Goal: Transaction & Acquisition: Purchase product/service

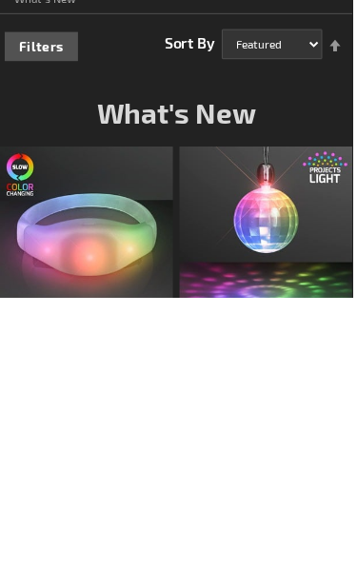
scroll to position [286, 0]
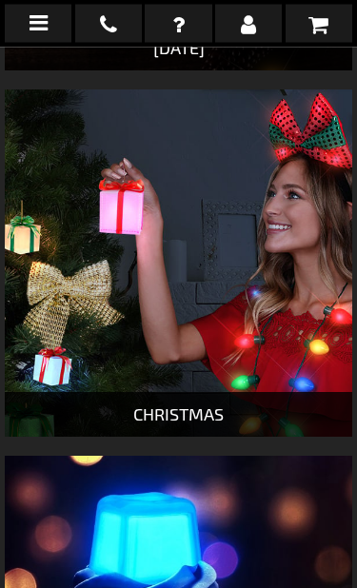
scroll to position [1727, 0]
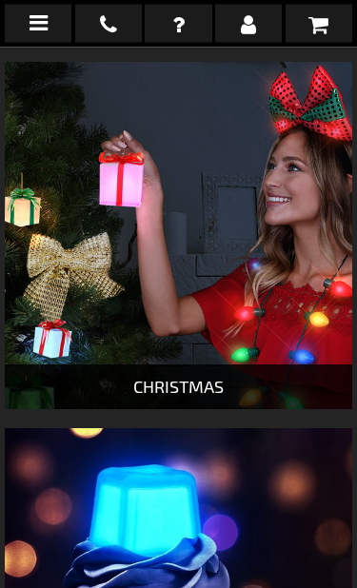
click at [194, 389] on div "CHRISTMAS" at bounding box center [178, 387] width 347 height 45
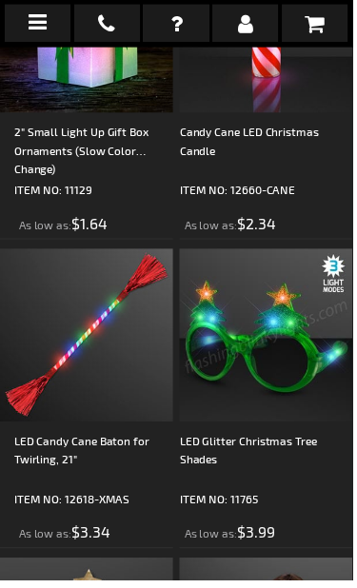
scroll to position [3625, 0]
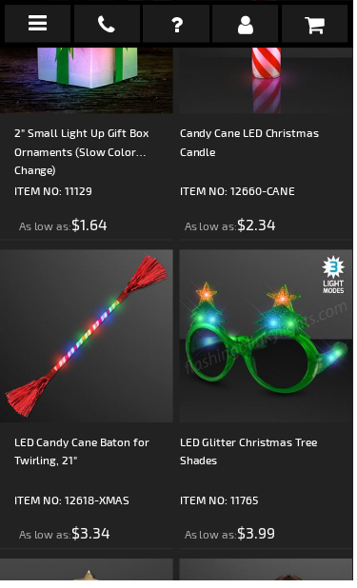
click at [263, 243] on li "Candy Cane LED Christmas Candle ITEM NO: 12660-CANE As low as $2.34" at bounding box center [269, 86] width 175 height 313
click at [296, 182] on div "Candy Cane LED Christmas Candle" at bounding box center [269, 153] width 175 height 57
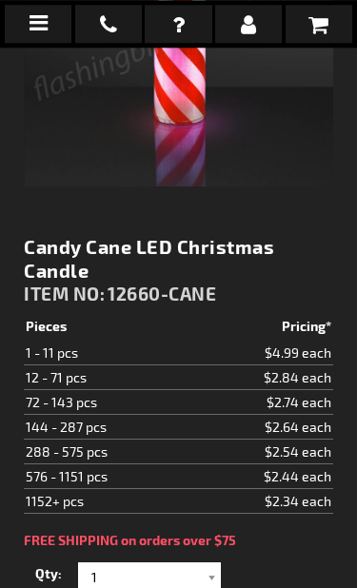
scroll to position [467, 0]
click at [321, 377] on td "$2.84 each" at bounding box center [262, 377] width 141 height 25
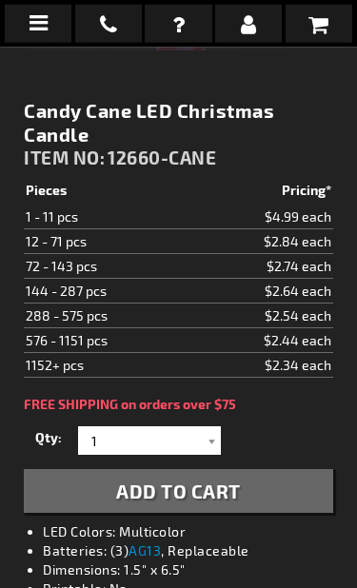
scroll to position [606, 0]
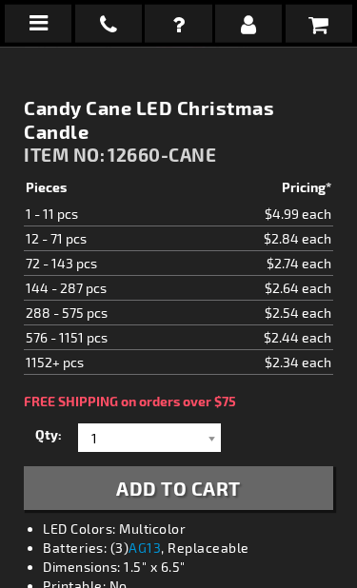
click at [213, 436] on div at bounding box center [211, 438] width 19 height 29
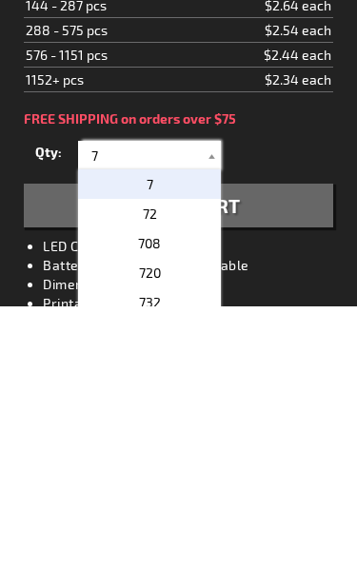
type input "70"
